Goal: Find specific page/section: Find specific page/section

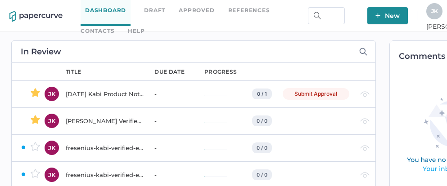
click at [114, 26] on link "Contacts" at bounding box center [98, 31] width 34 height 10
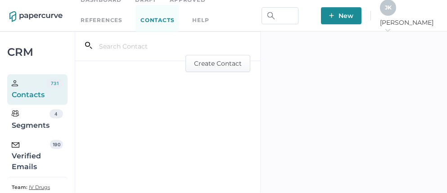
click at [32, 160] on div "Verified Emails" at bounding box center [31, 156] width 38 height 32
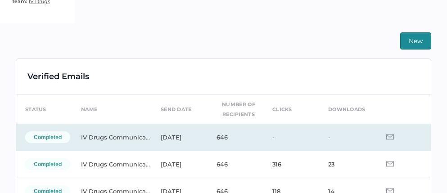
click at [386, 137] on img at bounding box center [390, 136] width 8 height 5
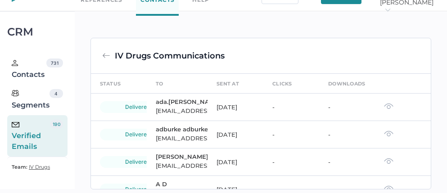
scroll to position [186, 0]
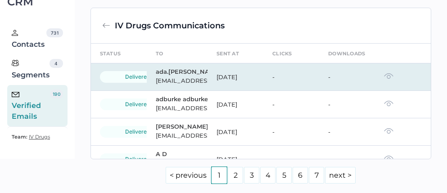
click at [384, 79] on img at bounding box center [388, 76] width 9 height 6
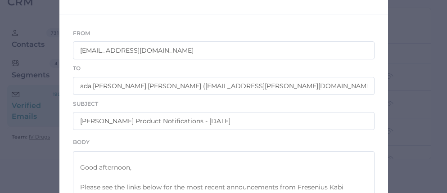
scroll to position [0, 0]
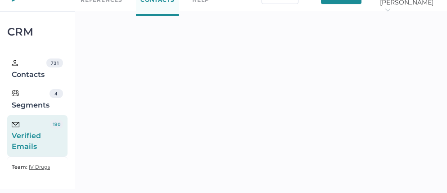
scroll to position [186, 0]
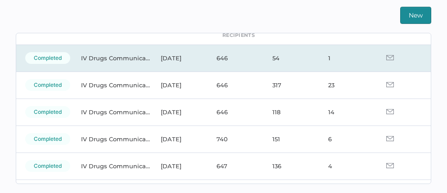
scroll to position [53, 0]
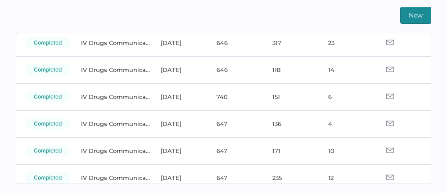
scroll to position [92, 0]
